Goal: Transaction & Acquisition: Download file/media

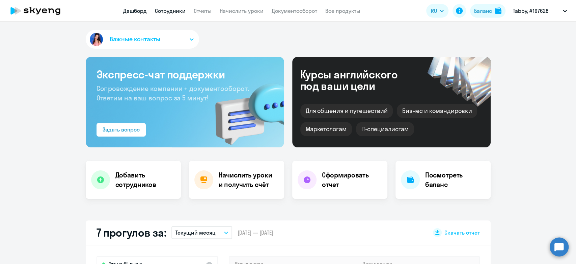
click at [165, 9] on link "Сотрудники" at bounding box center [170, 10] width 31 height 7
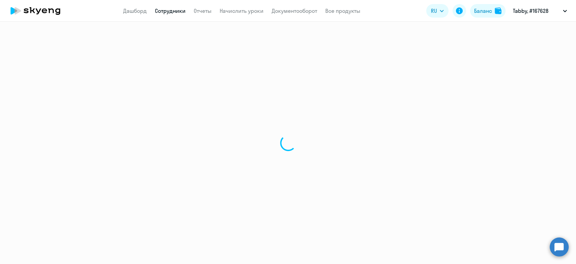
select select "30"
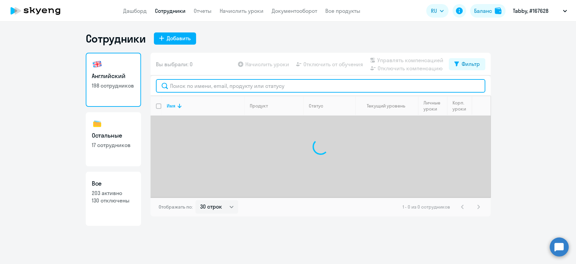
click at [209, 86] on input "text" at bounding box center [320, 85] width 329 height 13
paste input "Torosyan"
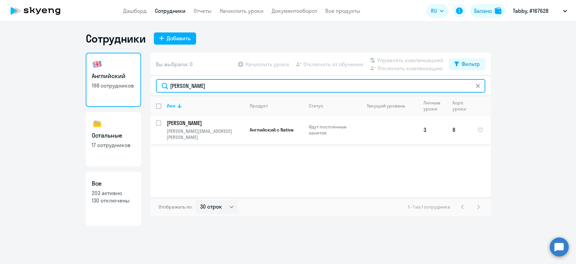
type input "Torosyan"
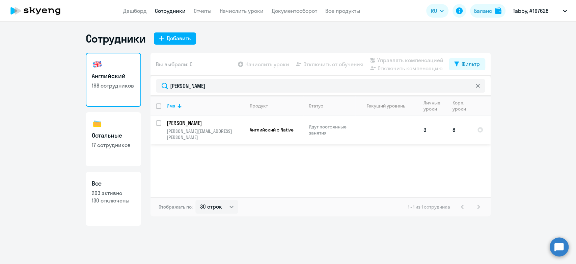
click at [213, 133] on p "ruben.torosyan@tabby.ai" at bounding box center [205, 134] width 77 height 12
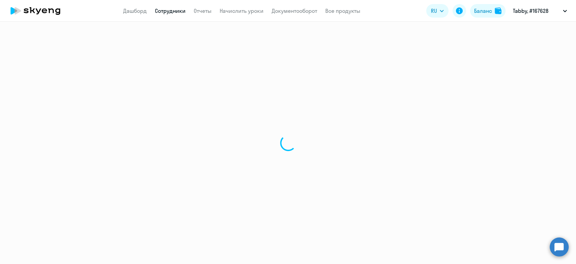
select select "english"
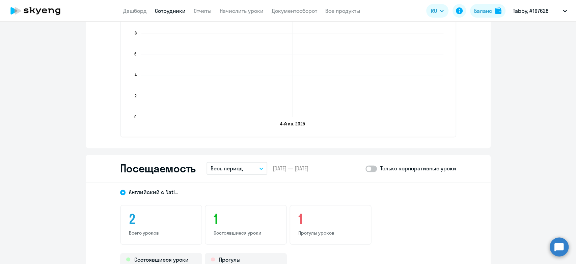
scroll to position [450, 0]
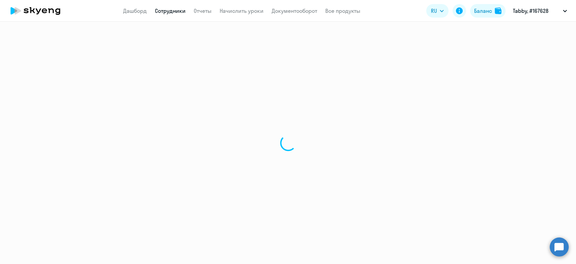
select select "30"
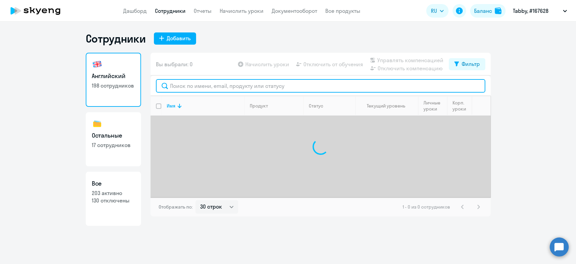
click at [224, 84] on input "text" at bounding box center [320, 85] width 329 height 13
paste input "Torosyan"
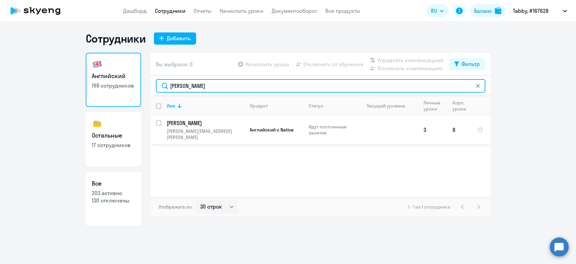
type input "Torosyan"
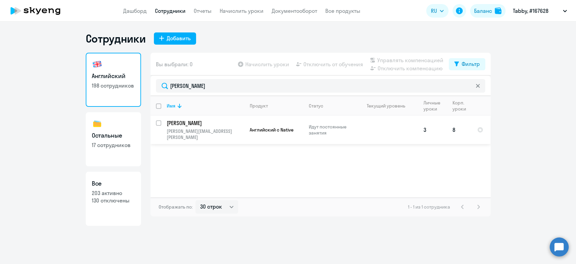
click at [156, 123] on input "select row 22512242" at bounding box center [162, 126] width 13 height 13
checkbox input "true"
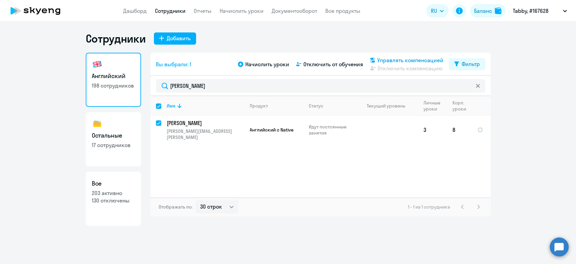
click at [394, 59] on span "Управлять компенсацией" at bounding box center [410, 60] width 66 height 8
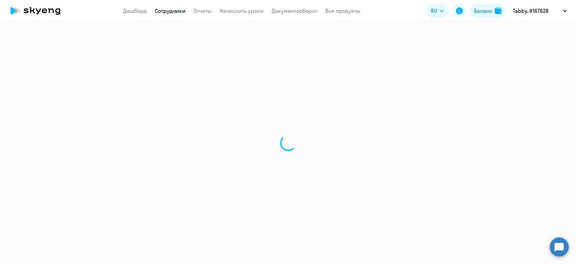
select select "30"
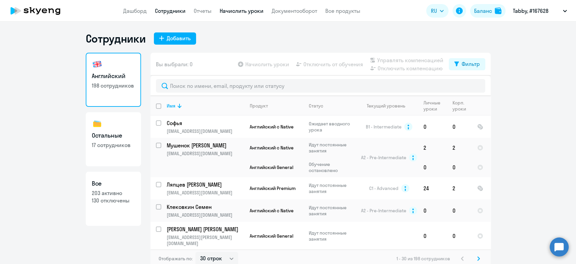
click at [235, 11] on link "Начислить уроки" at bounding box center [242, 10] width 44 height 7
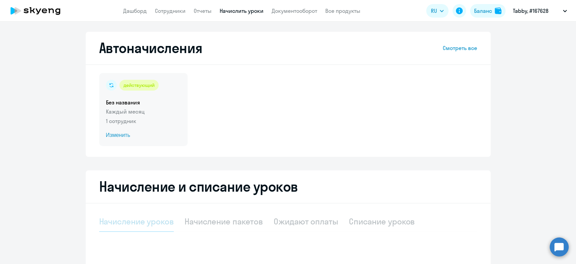
click at [157, 109] on p "Каждый месяц" at bounding box center [143, 111] width 75 height 8
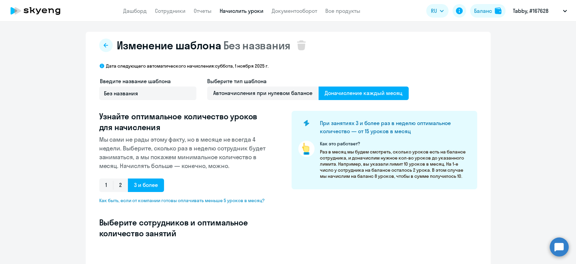
scroll to position [163, 0]
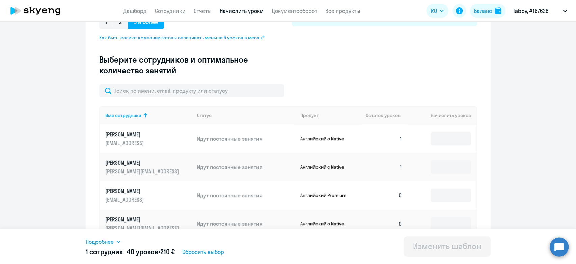
click at [447, 113] on th "Начислить уроков" at bounding box center [441, 115] width 69 height 18
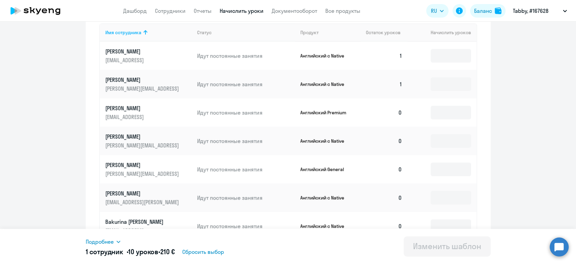
scroll to position [363, 0]
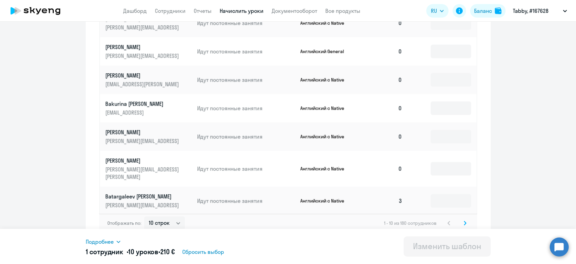
click at [464, 220] on icon at bounding box center [465, 222] width 3 height 5
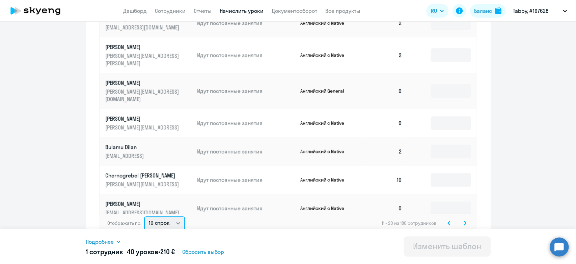
click at [177, 218] on select "10 строк 30 строк 50 строк" at bounding box center [164, 222] width 41 height 13
select select "50"
click at [144, 216] on select "10 строк 30 строк 50 строк" at bounding box center [164, 222] width 41 height 13
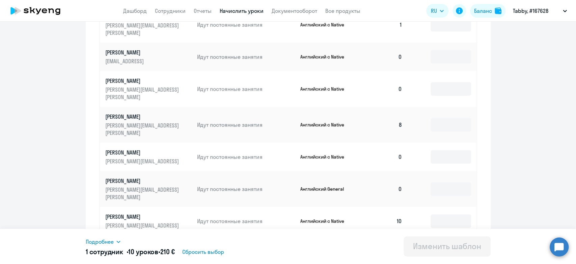
scroll to position [369, 0]
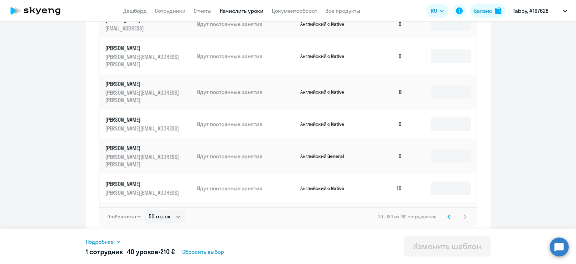
click at [448, 219] on svg-icon at bounding box center [449, 216] width 8 height 8
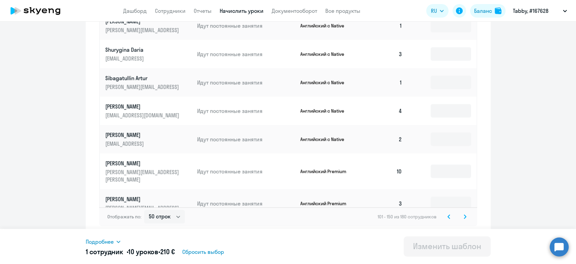
click at [446, 219] on svg-icon at bounding box center [449, 216] width 8 height 8
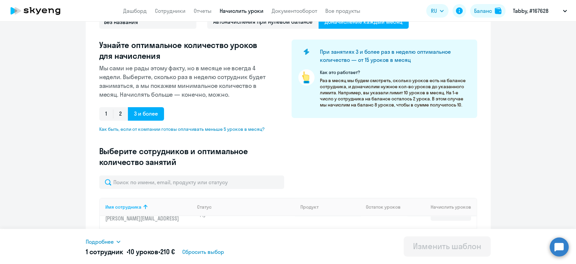
scroll to position [0, 0]
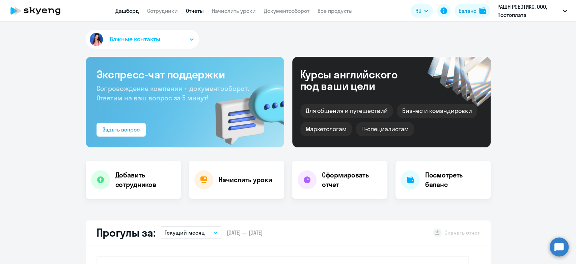
click at [190, 12] on link "Отчеты" at bounding box center [195, 10] width 18 height 7
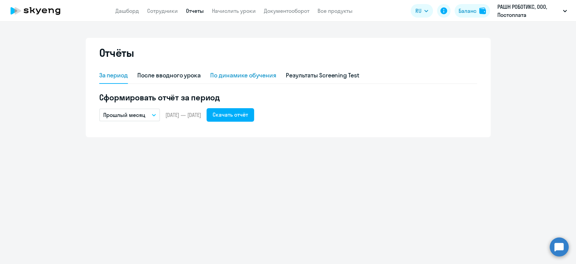
click at [226, 78] on div "По динамике обучения" at bounding box center [243, 75] width 66 height 9
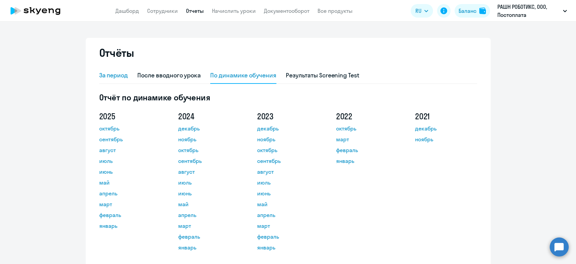
click at [112, 75] on div "За период" at bounding box center [113, 75] width 29 height 9
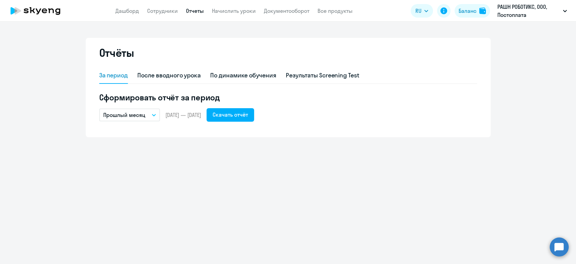
click at [116, 113] on p "Прошлый месяц" at bounding box center [124, 115] width 42 height 8
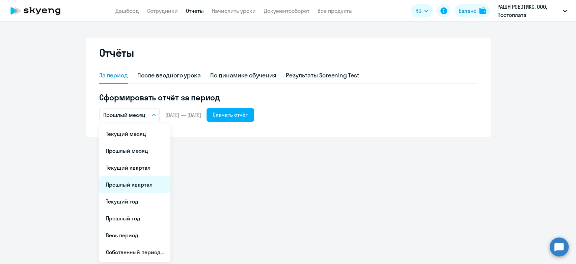
click at [121, 186] on li "Прошлый квартал" at bounding box center [134, 184] width 71 height 17
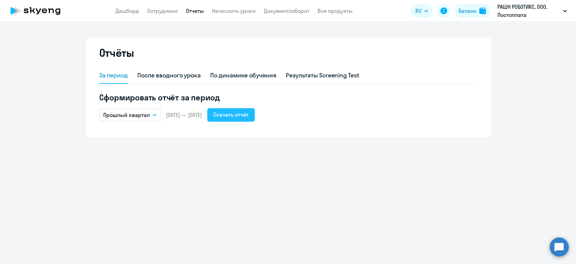
click at [248, 117] on div "Скачать отчёт" at bounding box center [230, 114] width 35 height 8
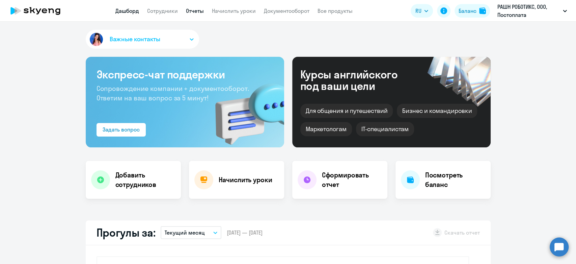
click at [193, 13] on link "Отчеты" at bounding box center [195, 10] width 18 height 7
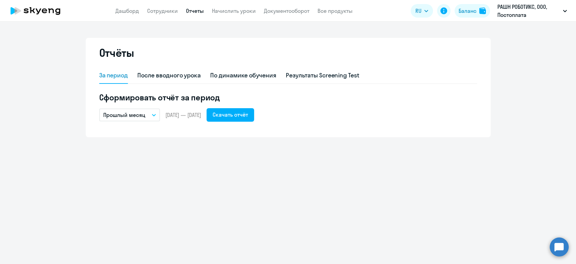
click at [119, 119] on button "Прошлый месяц" at bounding box center [129, 114] width 61 height 13
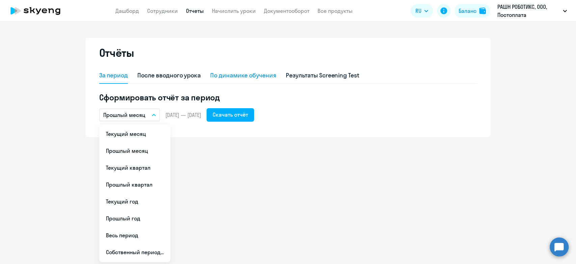
click at [219, 73] on div "По динамике обучения" at bounding box center [243, 75] width 66 height 9
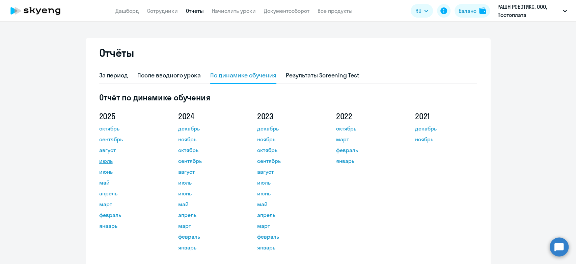
click at [111, 161] on link "июль" at bounding box center [129, 161] width 61 height 8
click at [131, 17] on app-header "Дашборд Сотрудники Отчеты Начислить уроки Документооборот Все продукты Дашборд …" at bounding box center [288, 11] width 576 height 22
click at [130, 11] on link "Дашборд" at bounding box center [127, 10] width 24 height 7
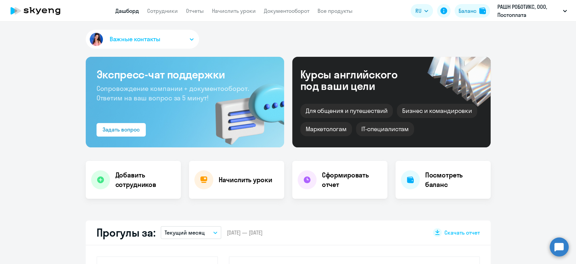
scroll to position [150, 0]
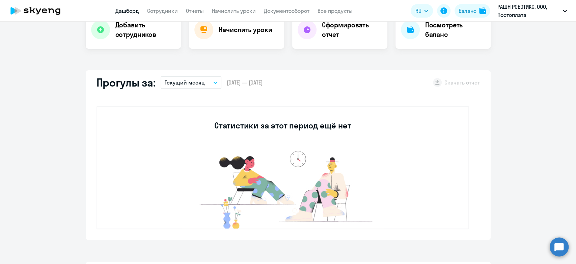
click at [191, 83] on p "Текущий месяц" at bounding box center [185, 82] width 40 height 8
select select "30"
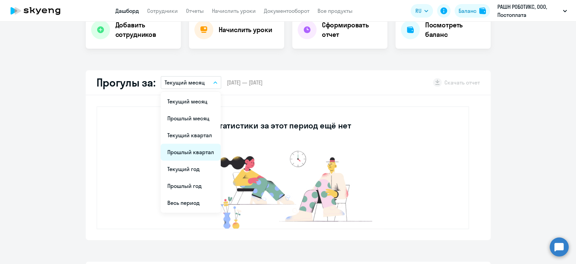
click at [181, 153] on li "Прошлый квартал" at bounding box center [191, 151] width 60 height 17
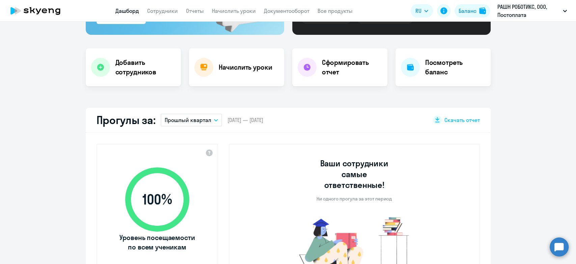
scroll to position [37, 0]
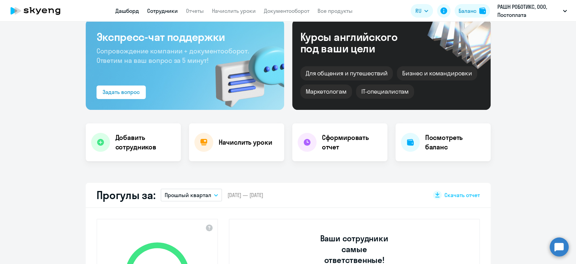
click at [169, 11] on link "Сотрудники" at bounding box center [162, 10] width 31 height 7
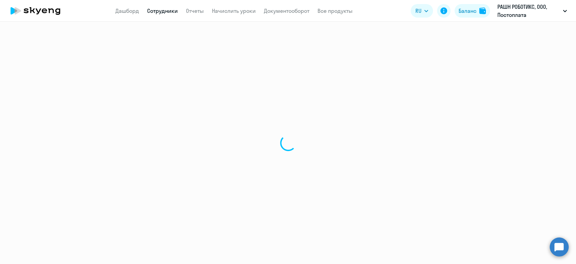
select select "30"
